Goal: Answer question/provide support: Share knowledge or assist other users

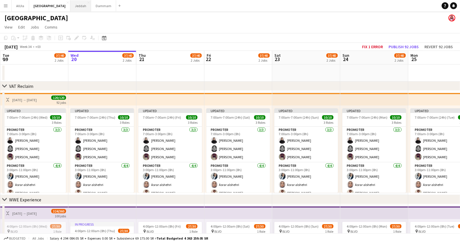
click at [70, 6] on button "Jeddah Close" at bounding box center [80, 5] width 21 height 11
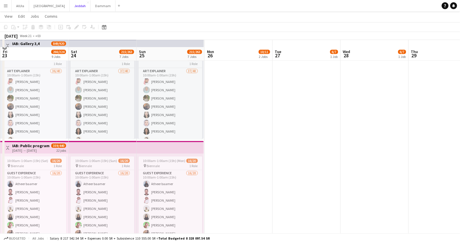
scroll to position [2496, 0]
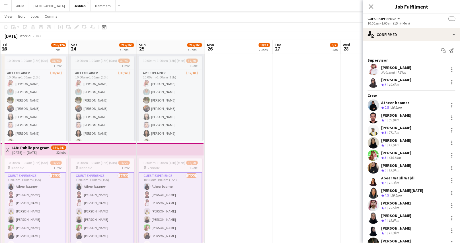
click at [376, 128] on app-user-avatar at bounding box center [373, 130] width 11 height 11
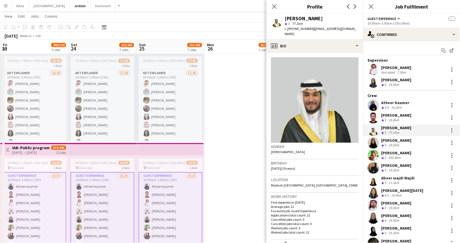
click at [374, 115] on app-user-avatar at bounding box center [373, 117] width 11 height 11
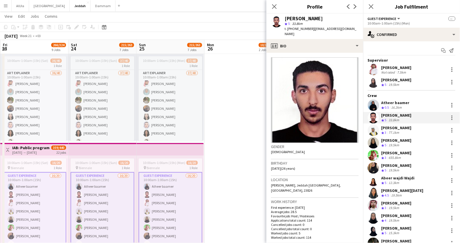
click at [375, 156] on app-user-avatar at bounding box center [373, 155] width 11 height 11
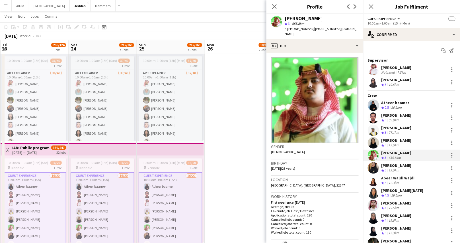
click at [376, 183] on app-user-avatar at bounding box center [373, 180] width 11 height 11
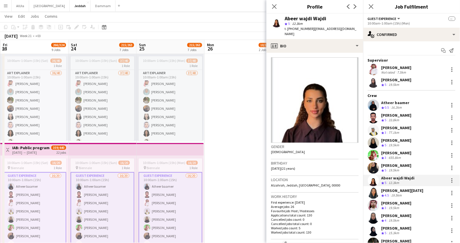
click at [375, 194] on app-user-avatar at bounding box center [373, 192] width 11 height 11
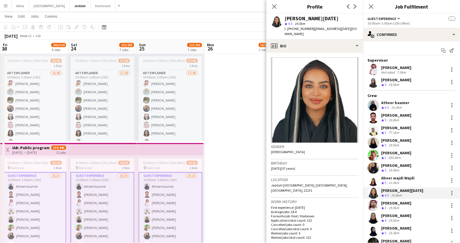
click at [375, 203] on app-user-avatar at bounding box center [373, 205] width 11 height 11
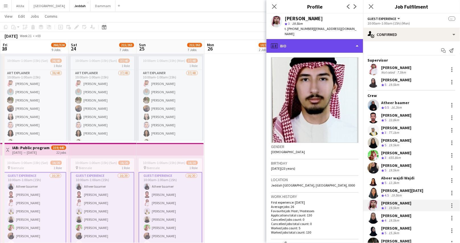
click at [301, 43] on div "profile Bio" at bounding box center [315, 46] width 97 height 14
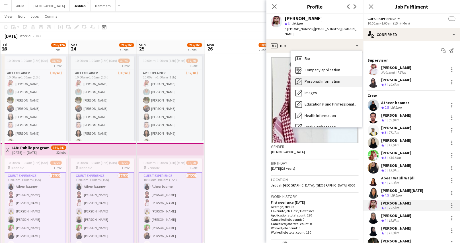
click at [313, 79] on span "Personal Information" at bounding box center [323, 81] width 36 height 5
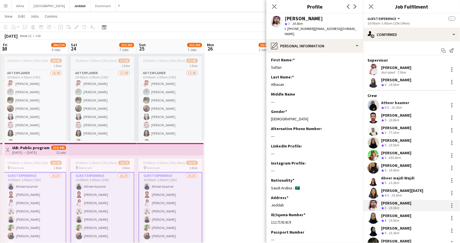
scroll to position [5, 0]
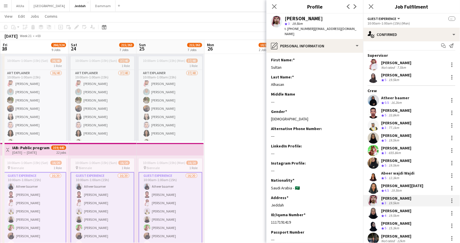
click at [375, 189] on app-user-avatar at bounding box center [373, 187] width 11 height 11
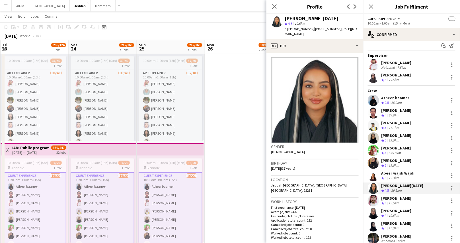
click at [212, 106] on app-date-cell "10:00am-12:00am (14h) (Tue) 6/7 IAB: Design Store (Live Days) 1 Role Promoter […" at bounding box center [239, 189] width 68 height 914
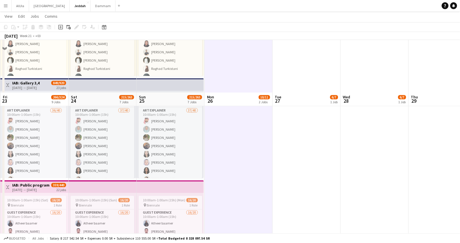
scroll to position [2511, 0]
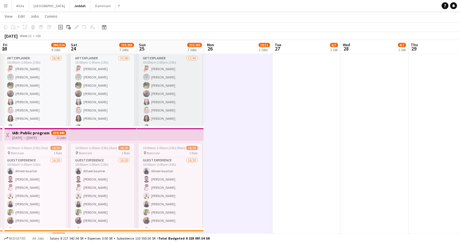
click at [169, 113] on app-card-role "Art Explainer 37/40 10:00am-1:00am (15h) [PERSON_NAME] Bin Qursain [PERSON_NAME…" at bounding box center [171, 226] width 64 height 343
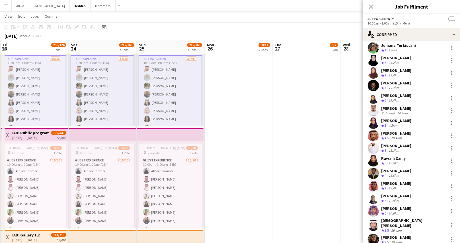
scroll to position [297, 0]
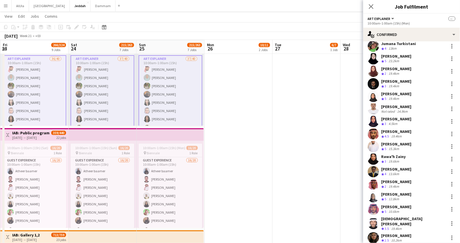
click at [373, 209] on app-user-avatar at bounding box center [373, 208] width 11 height 11
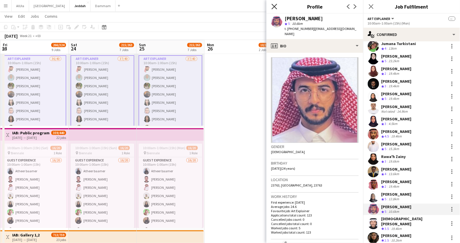
click at [275, 6] on icon at bounding box center [274, 6] width 5 height 5
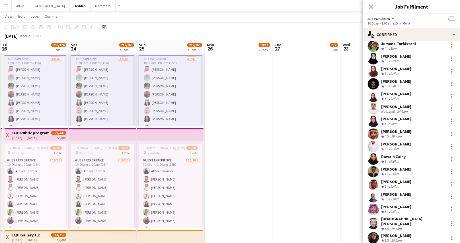
click at [372, 211] on app-user-avatar at bounding box center [373, 208] width 11 height 11
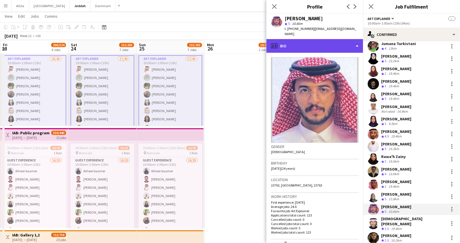
click at [309, 39] on div "profile Bio" at bounding box center [315, 46] width 97 height 14
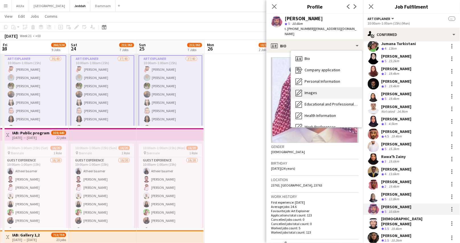
click at [318, 92] on div "Images Images" at bounding box center [326, 92] width 71 height 11
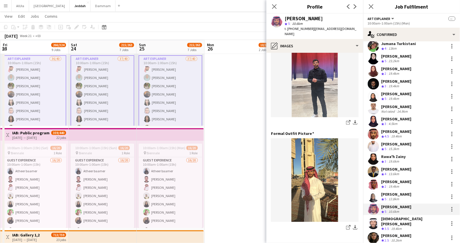
scroll to position [143, 0]
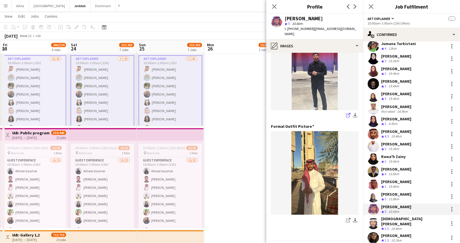
click at [346, 113] on icon "share-external-link-1" at bounding box center [348, 115] width 5 height 5
click at [273, 4] on icon "Close pop-in" at bounding box center [274, 6] width 5 height 5
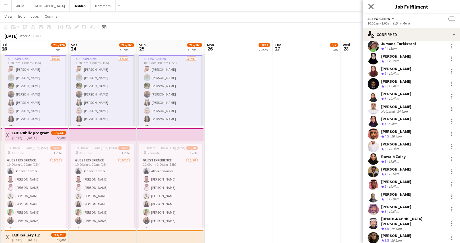
click at [372, 5] on icon "Close pop-in" at bounding box center [371, 6] width 5 height 5
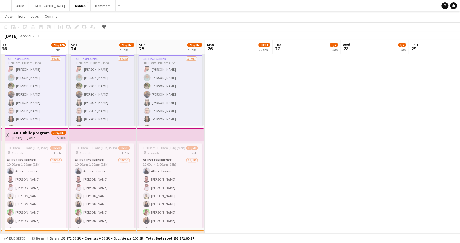
click at [258, 28] on app-toolbar "Copy Paste Paste Command V Paste with crew Command Shift V Paste linked Job [GE…" at bounding box center [230, 27] width 460 height 10
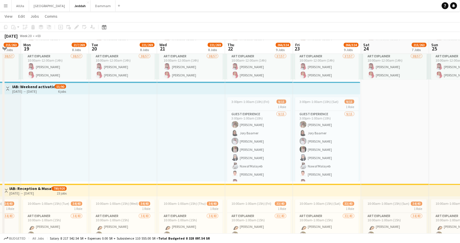
scroll to position [0, 136]
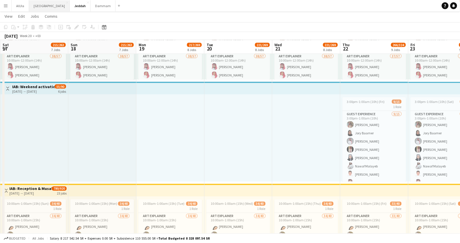
click at [34, 8] on button "Riyadh Close" at bounding box center [49, 5] width 41 height 11
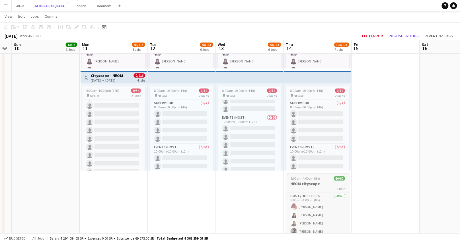
scroll to position [99, 0]
click at [313, 185] on h3 "NEOM cityscape" at bounding box center [318, 183] width 64 height 5
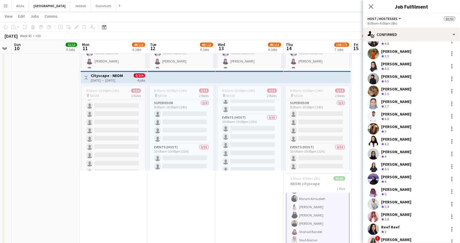
scroll to position [582, 0]
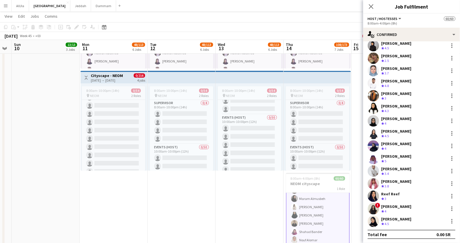
click at [372, 146] on app-user-avatar at bounding box center [373, 145] width 11 height 11
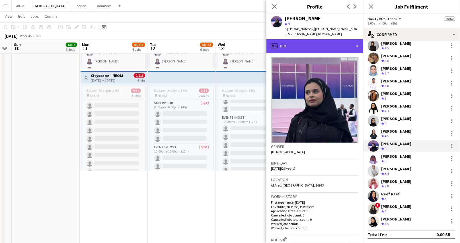
click at [309, 39] on div "profile Bio" at bounding box center [315, 46] width 97 height 14
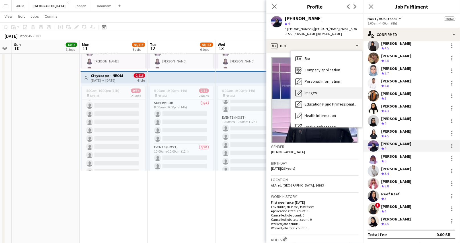
click at [309, 90] on span "Images" at bounding box center [311, 92] width 13 height 5
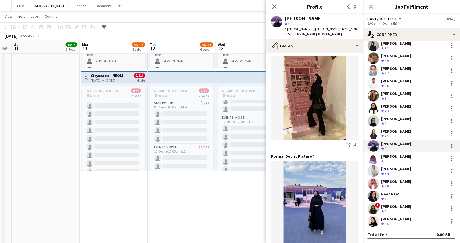
scroll to position [144, 0]
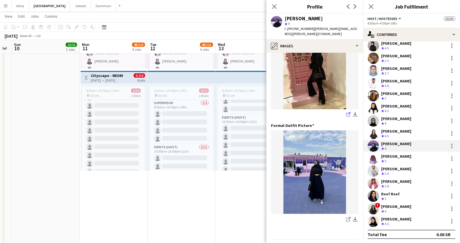
click at [348, 112] on icon at bounding box center [349, 113] width 3 height 3
click at [274, 7] on icon at bounding box center [274, 6] width 5 height 5
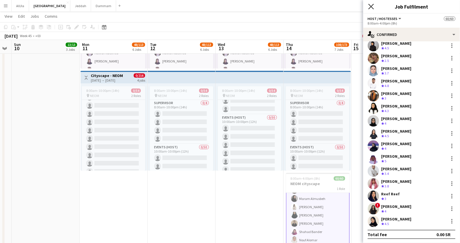
click at [371, 7] on icon at bounding box center [371, 6] width 5 height 5
